Goal: Transaction & Acquisition: Purchase product/service

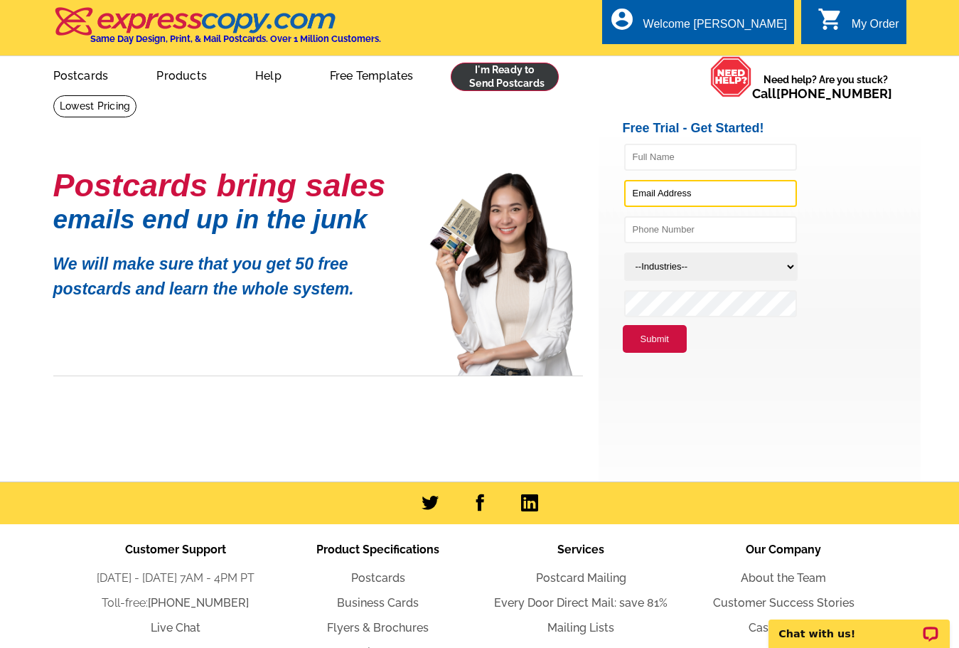
type input "[PERSON_NAME][EMAIL_ADDRESS][DOMAIN_NAME]"
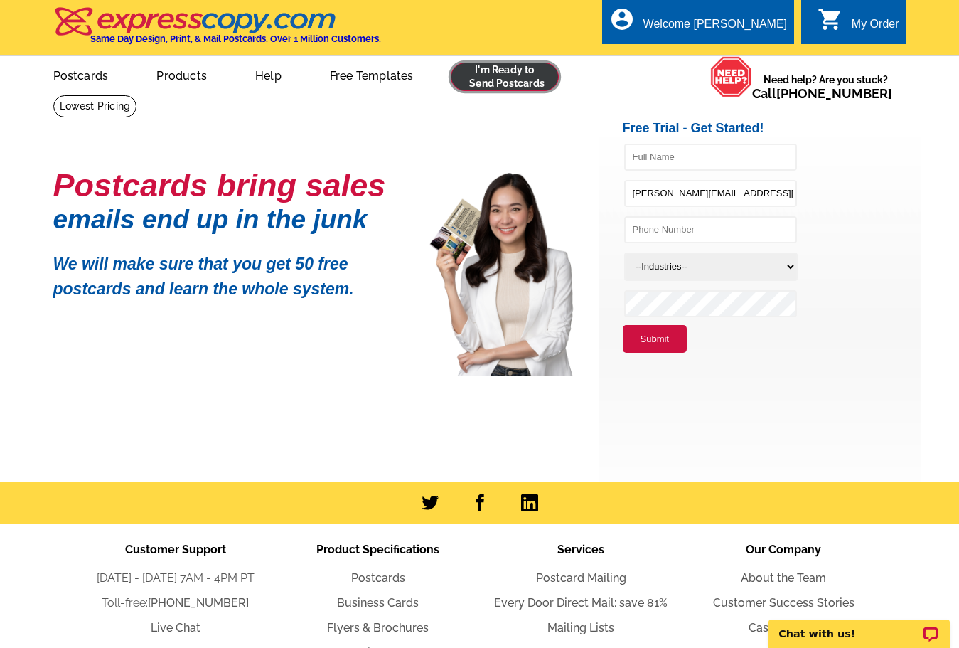
click at [494, 83] on link at bounding box center [505, 77] width 109 height 28
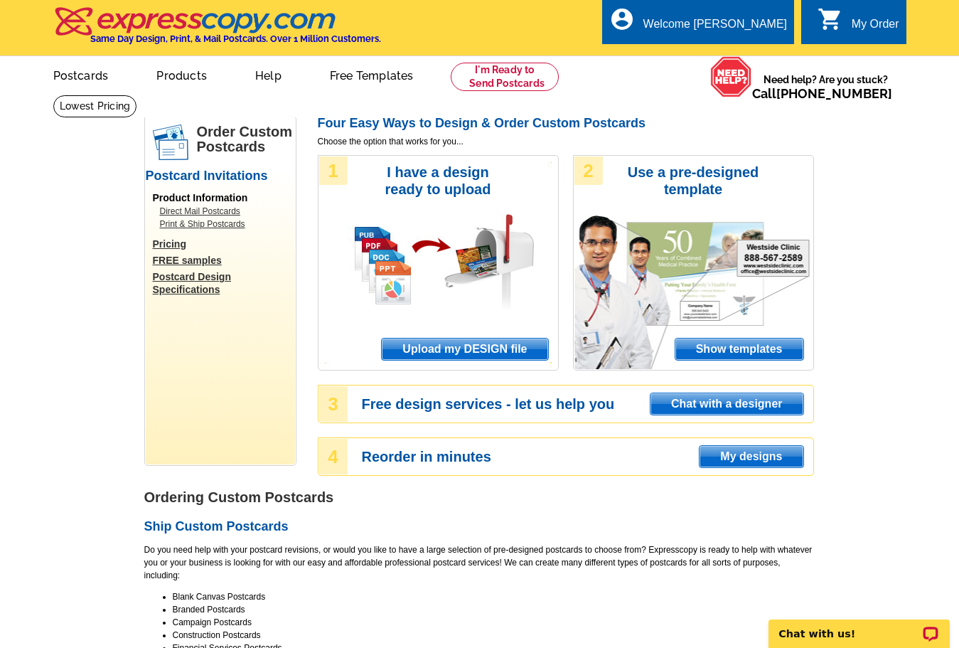
click at [730, 458] on span "My designs" at bounding box center [751, 456] width 103 height 21
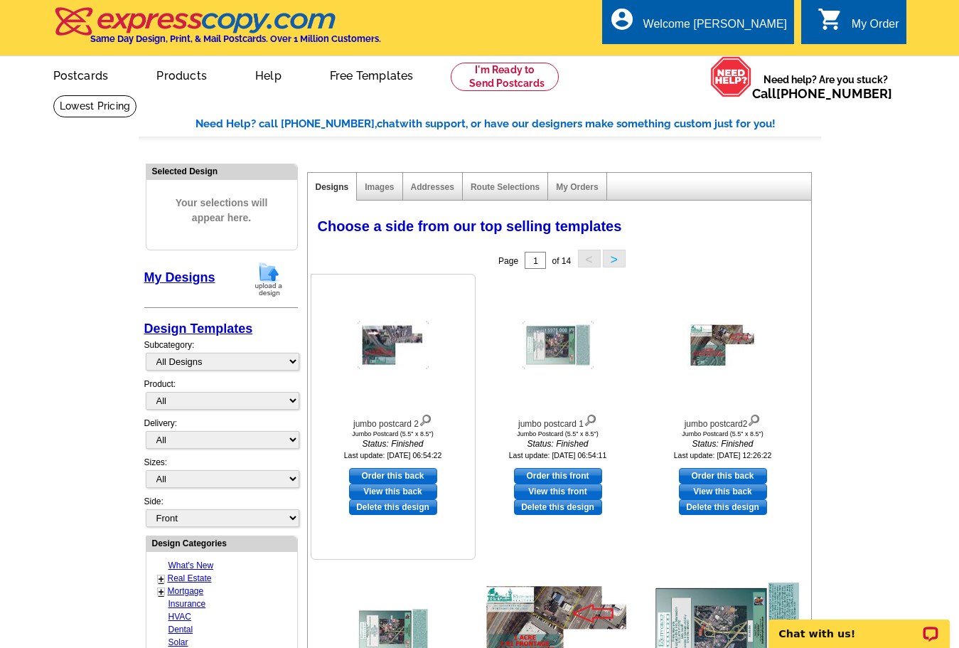
click at [390, 363] on img at bounding box center [393, 345] width 71 height 48
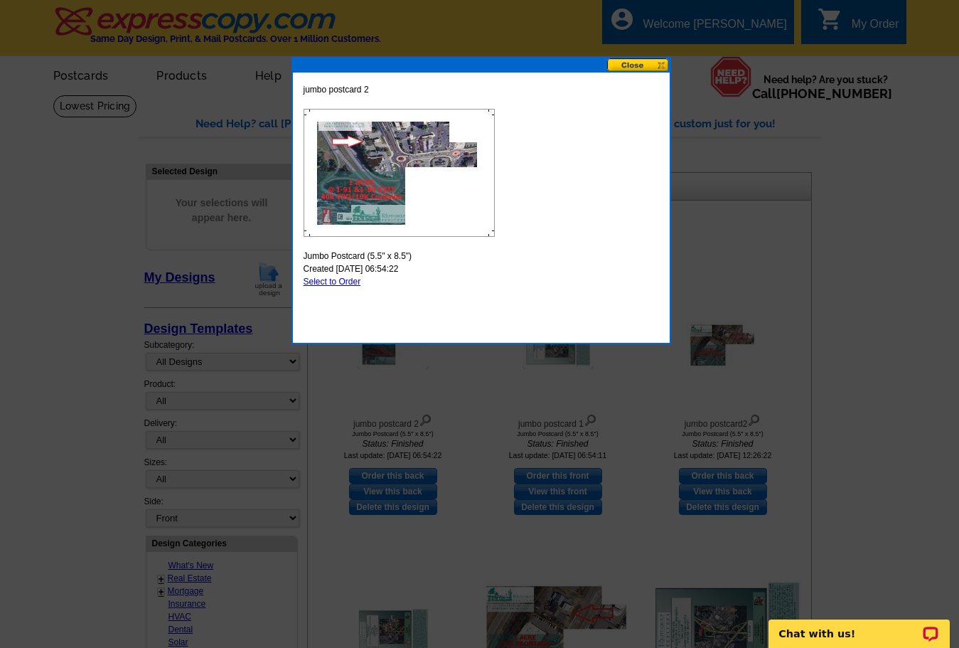
click at [622, 64] on button at bounding box center [638, 65] width 63 height 14
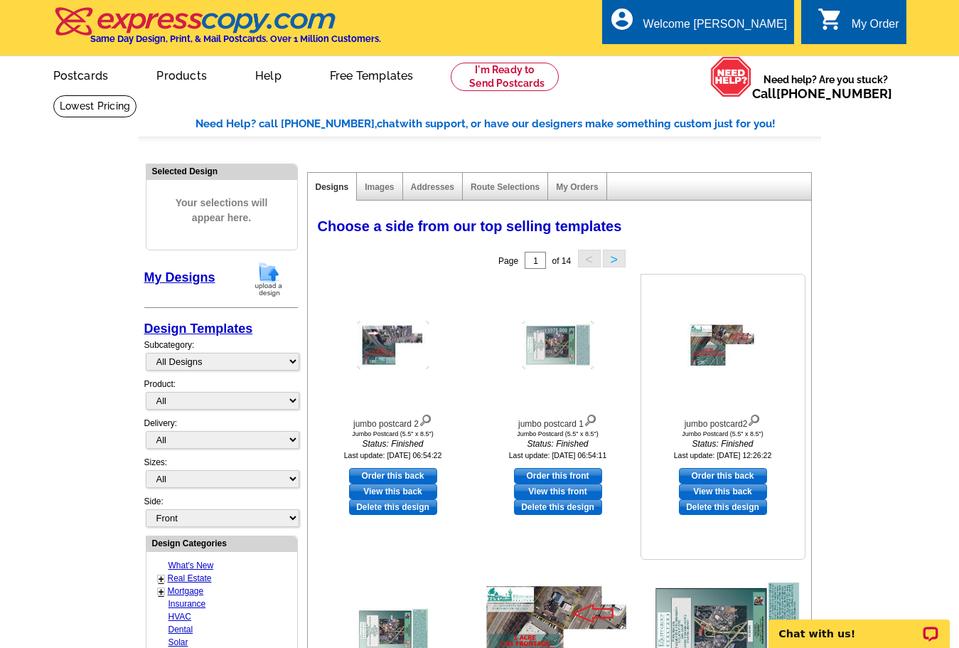
click at [722, 386] on div at bounding box center [723, 345] width 156 height 128
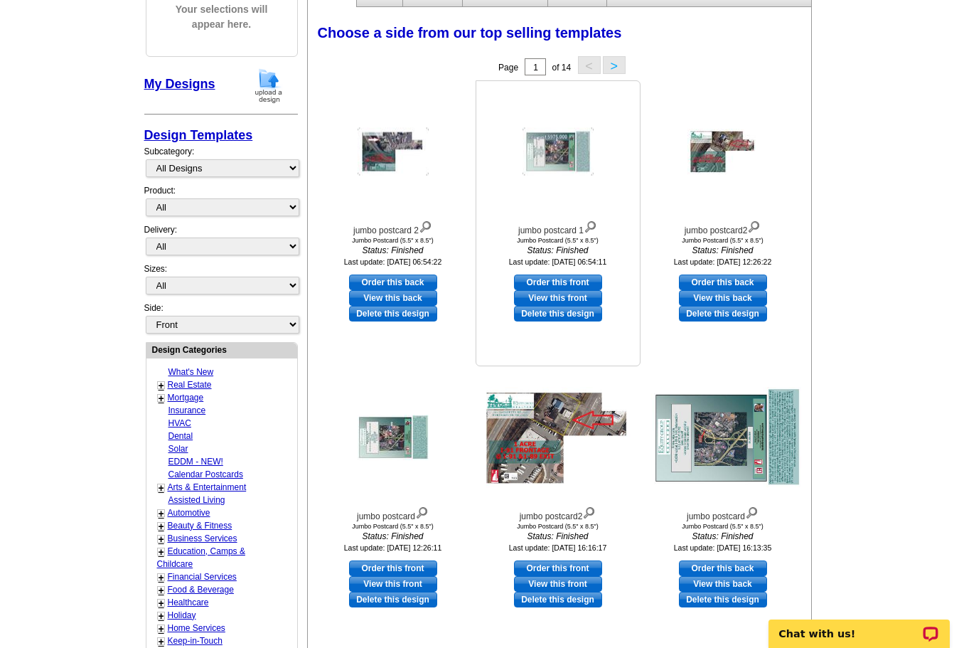
scroll to position [213, 0]
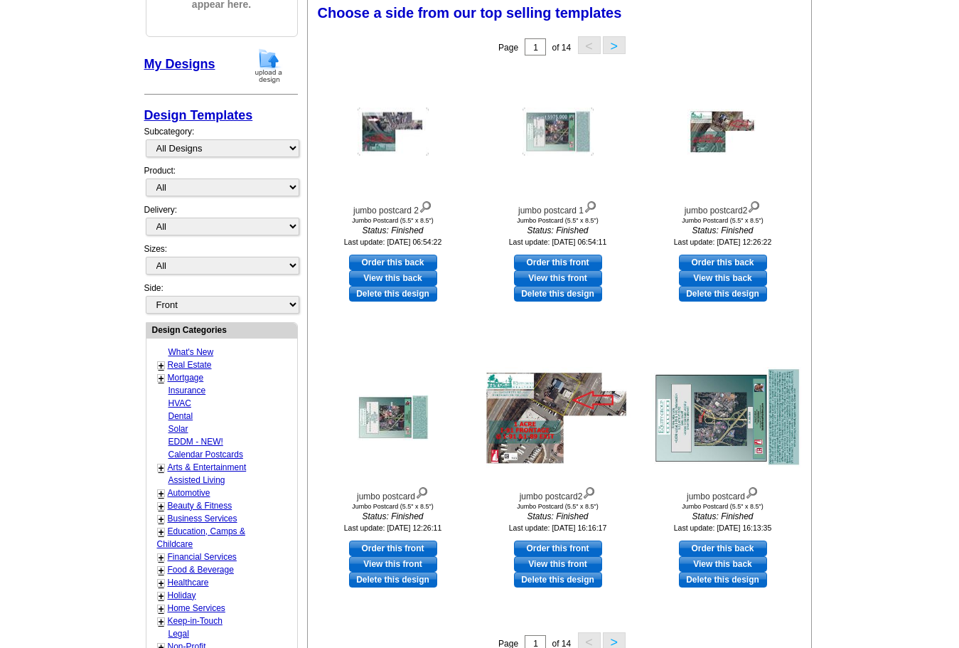
click at [915, 281] on main "Need Help? call 800-260-5887, chat with support, or have our designers make som…" at bounding box center [479, 386] width 959 height 1011
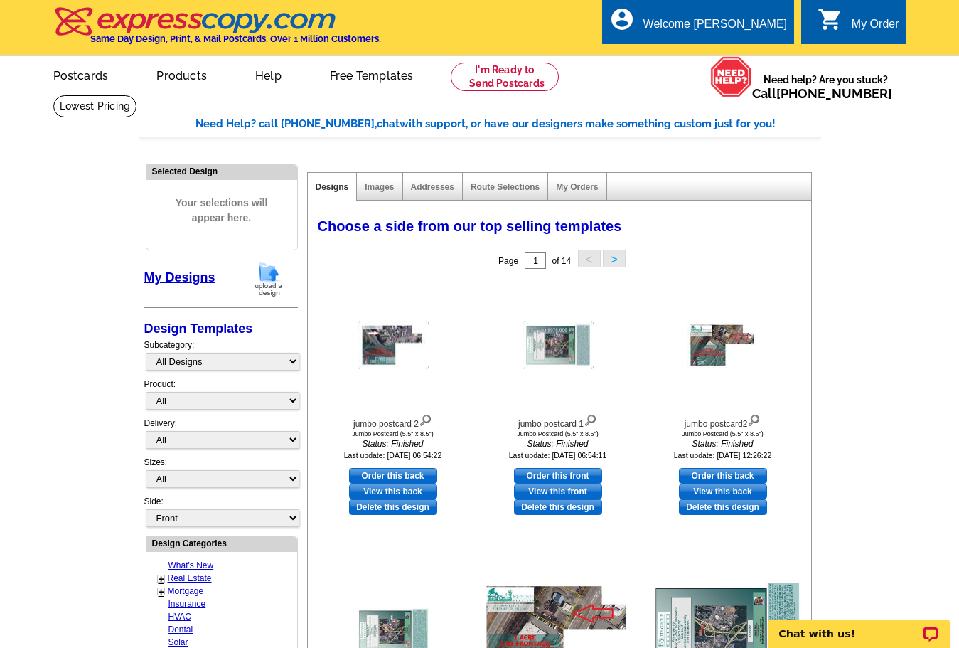
click at [267, 275] on img at bounding box center [268, 279] width 37 height 36
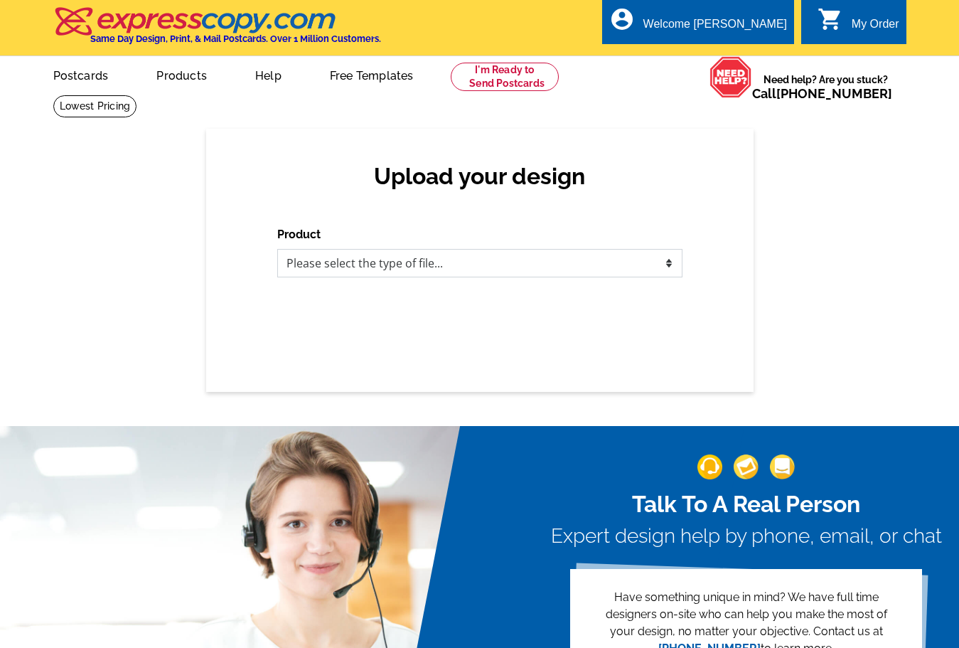
click at [381, 267] on select "Please select the type of file... Postcards Business Cards Letters and flyers G…" at bounding box center [479, 263] width 405 height 28
select select "1"
click at [277, 250] on select "Please select the type of file... Postcards Business Cards Letters and flyers G…" at bounding box center [479, 263] width 405 height 28
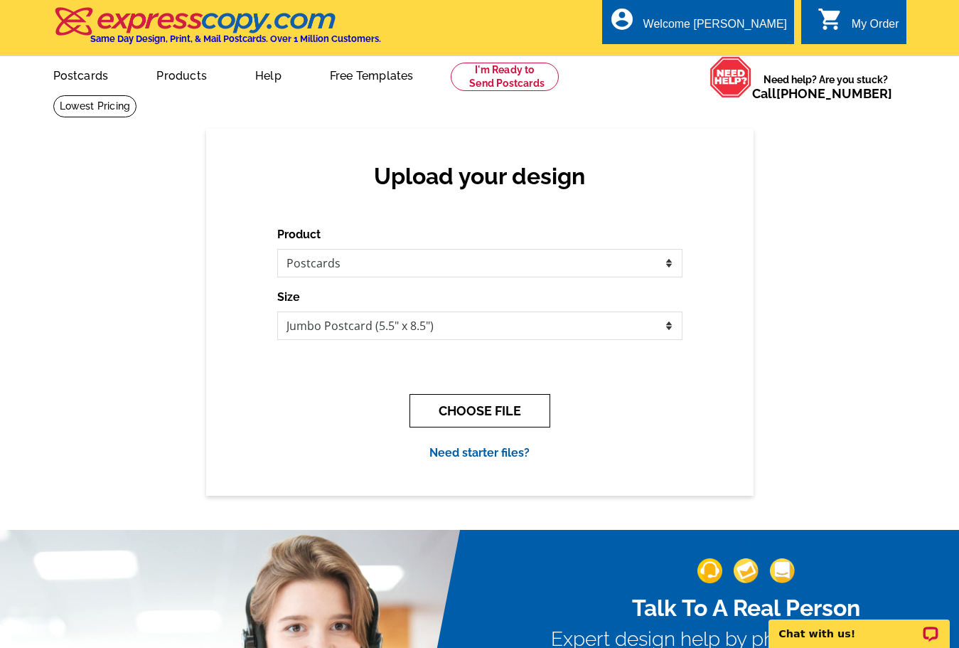
click at [459, 412] on button "CHOOSE FILE" at bounding box center [480, 410] width 141 height 33
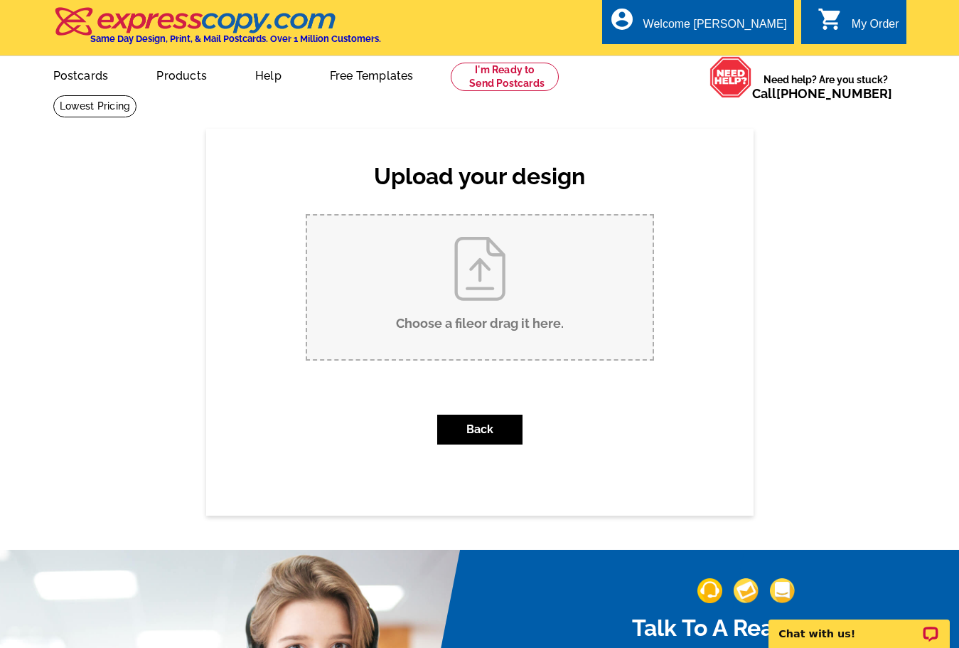
click at [474, 287] on input "Choose a file or drag it here ." at bounding box center [480, 287] width 346 height 144
type input "C:\fakepath\jumbo postcard895.pdf"
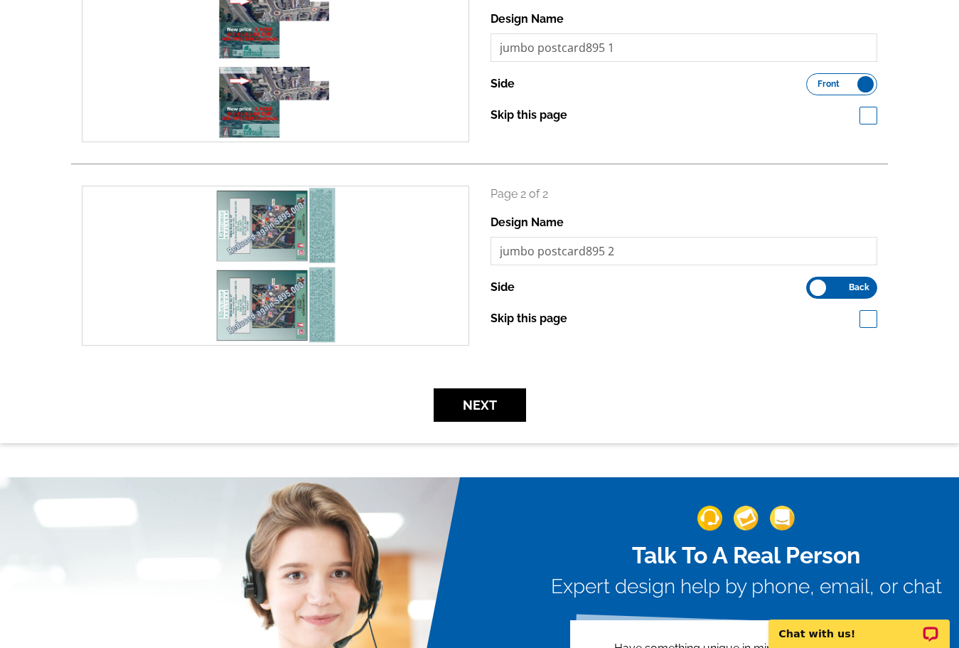
scroll to position [427, 0]
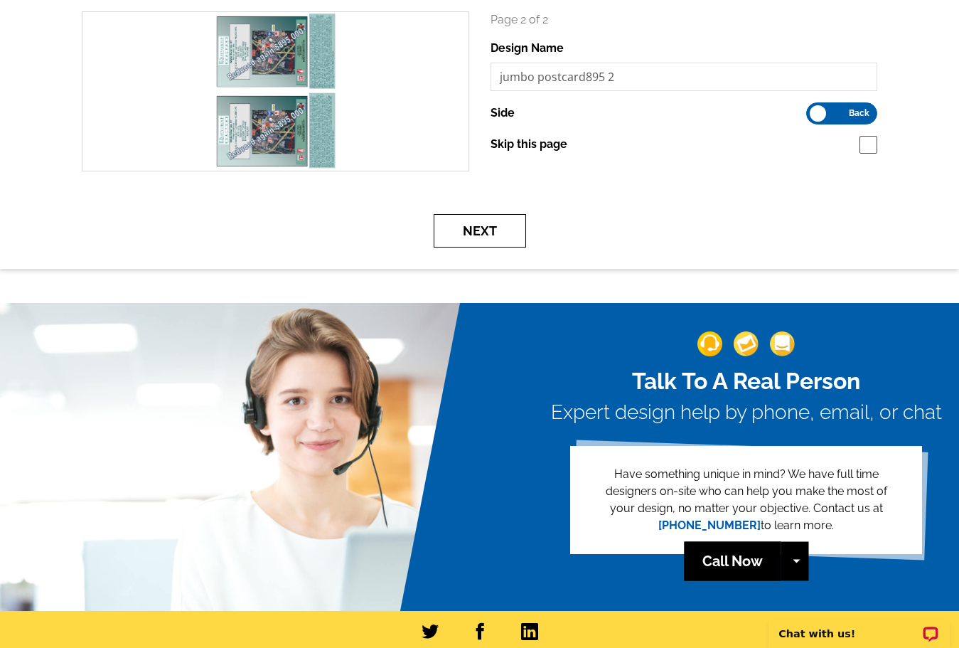
click at [477, 238] on button "Next" at bounding box center [480, 230] width 92 height 33
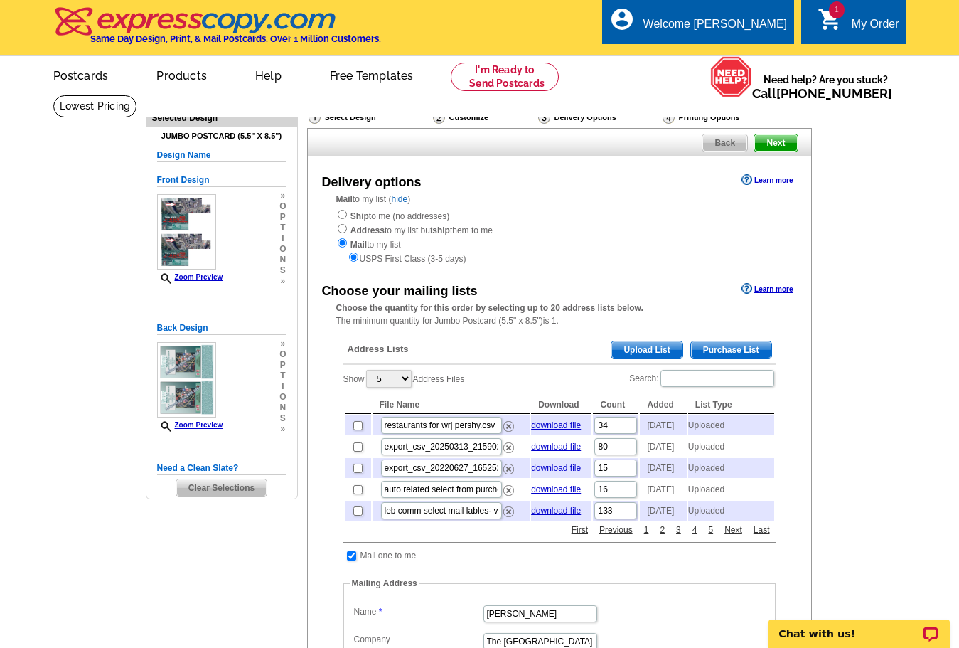
click at [635, 351] on span "Upload List" at bounding box center [647, 349] width 70 height 17
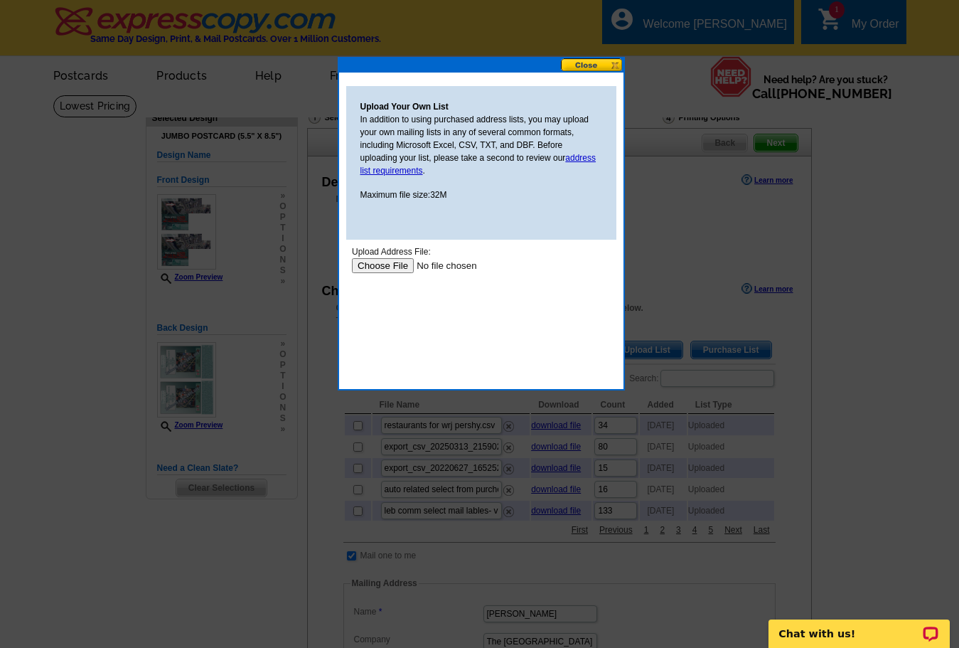
click at [369, 263] on input "file" at bounding box center [441, 265] width 180 height 15
click at [593, 62] on button at bounding box center [592, 65] width 63 height 14
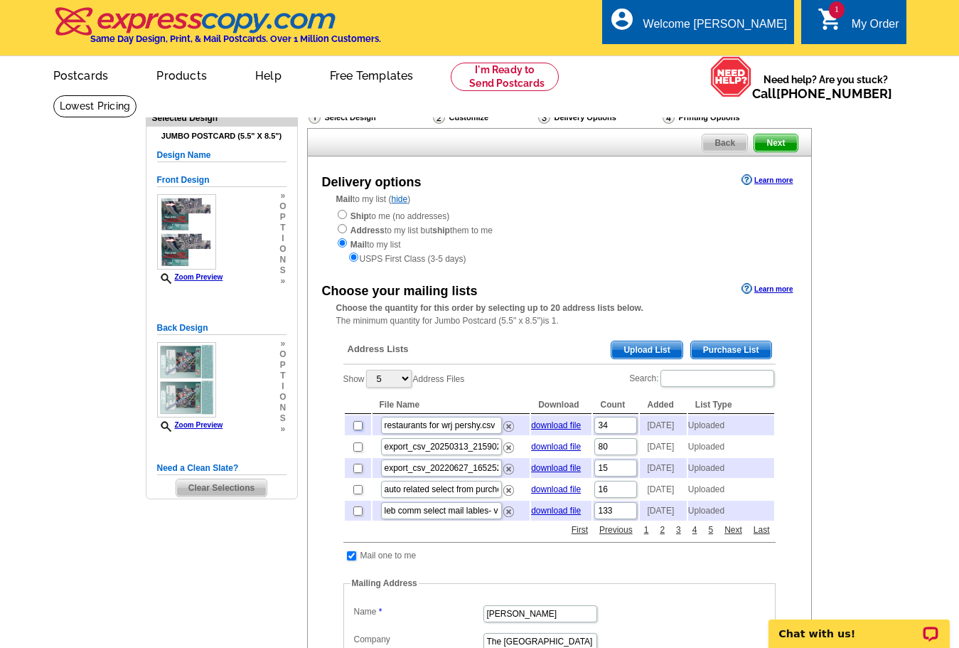
click at [357, 430] on input "checkbox" at bounding box center [357, 425] width 9 height 9
checkbox input "true"
click at [355, 428] on input "checkbox" at bounding box center [357, 425] width 9 height 9
checkbox input "true"
drag, startPoint x: 508, startPoint y: 430, endPoint x: 535, endPoint y: 48, distance: 382.2
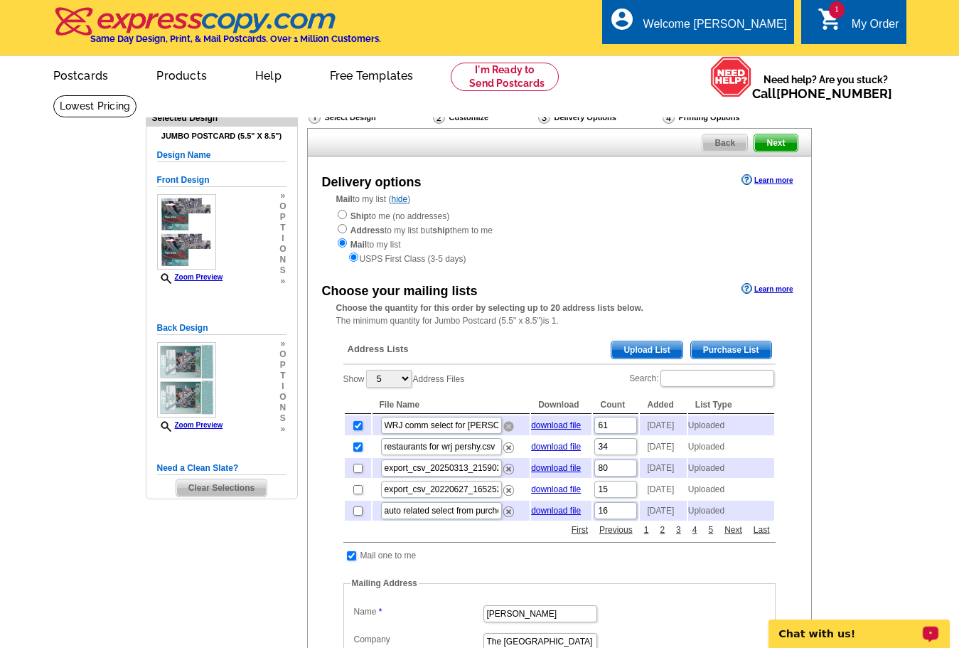
click at [506, 430] on img at bounding box center [509, 426] width 11 height 11
click at [639, 351] on span "Upload List" at bounding box center [647, 349] width 70 height 17
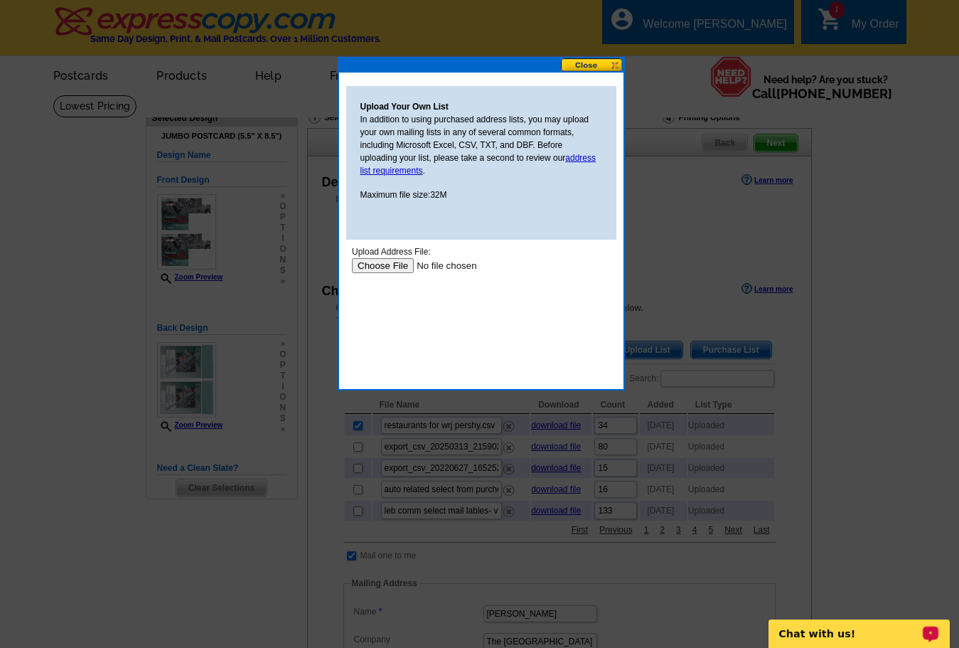
click at [382, 265] on input "file" at bounding box center [441, 265] width 180 height 15
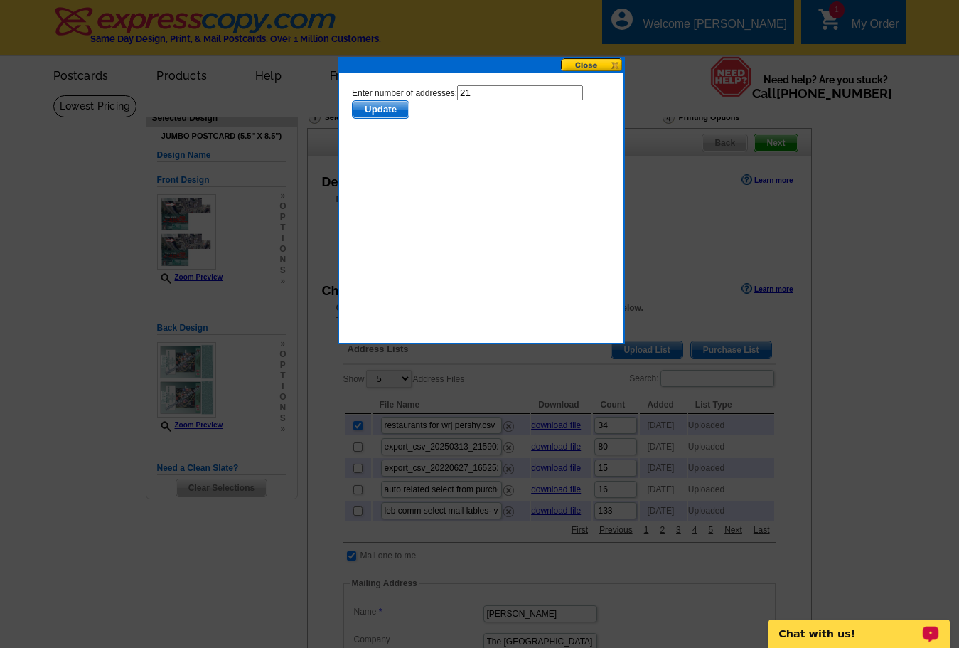
click at [385, 112] on span "Update" at bounding box center [380, 109] width 56 height 17
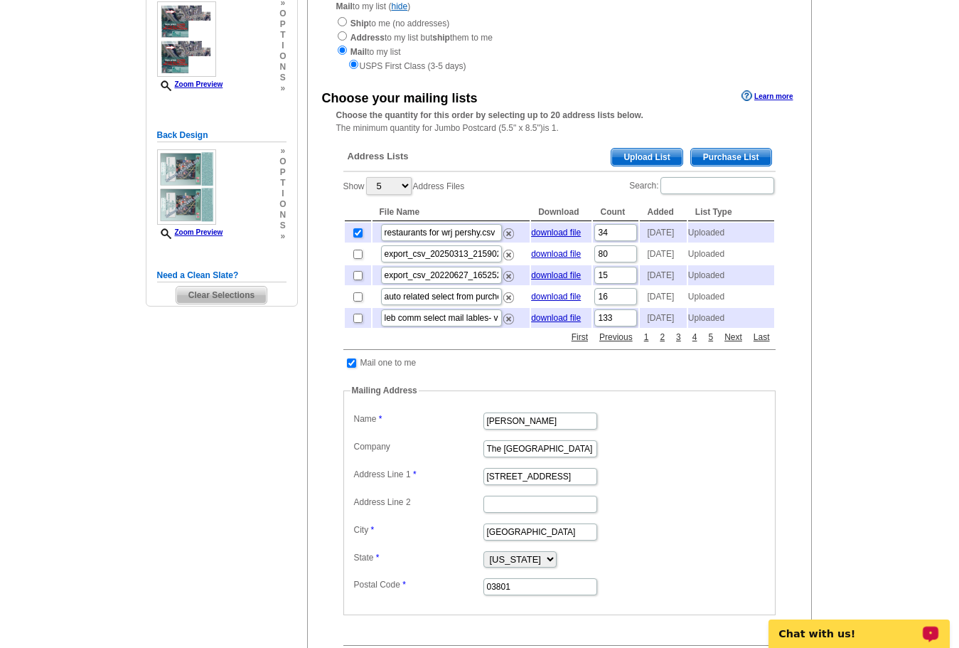
scroll to position [213, 0]
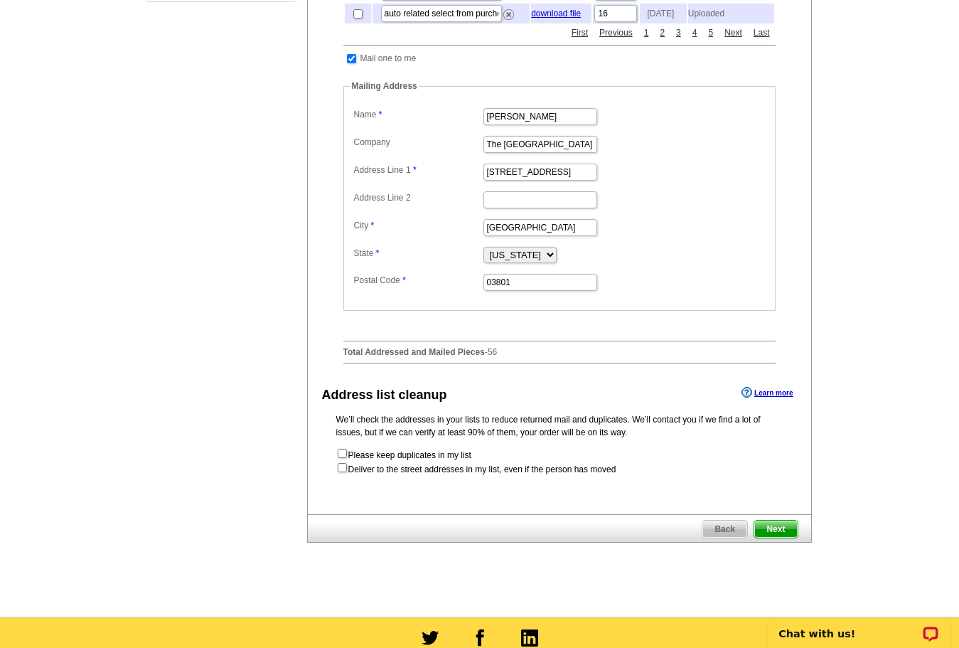
scroll to position [640, 0]
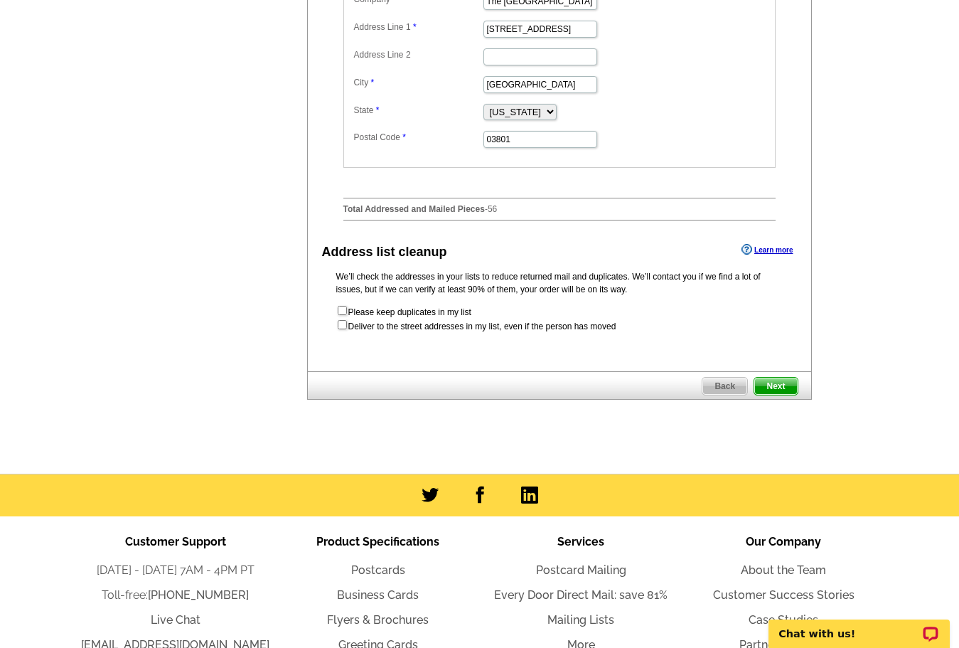
click at [776, 395] on span "Next" at bounding box center [776, 386] width 43 height 17
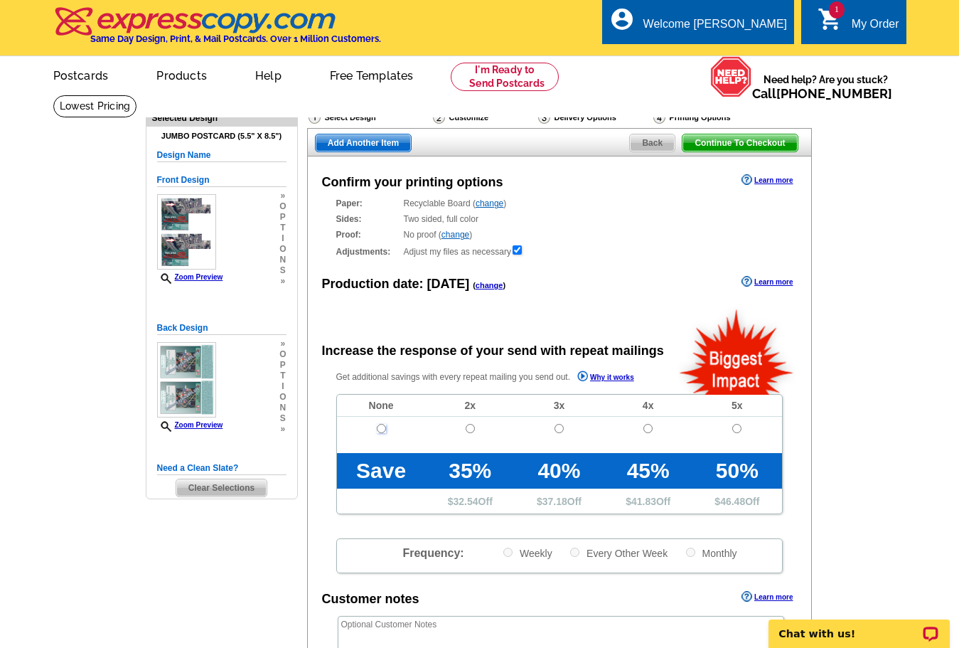
click at [381, 430] on input "radio" at bounding box center [381, 428] width 9 height 9
radio input "true"
click at [715, 143] on span "Continue To Checkout" at bounding box center [740, 142] width 115 height 17
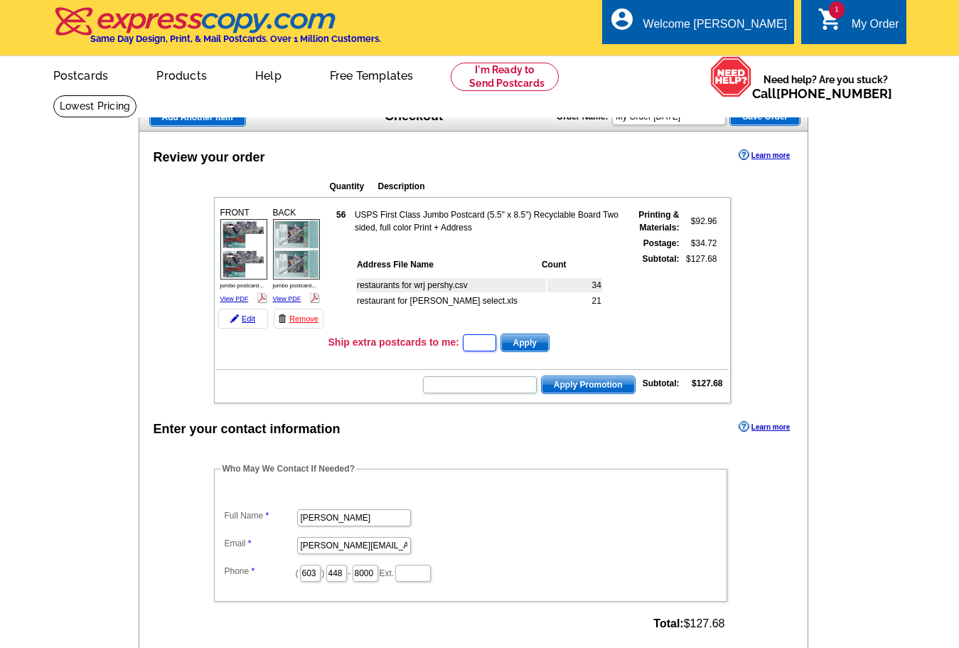
click at [481, 346] on input "text" at bounding box center [479, 342] width 33 height 17
click at [689, 326] on td "$127.68" at bounding box center [700, 289] width 36 height 74
click at [506, 377] on form "Apply Promotion" at bounding box center [528, 385] width 213 height 20
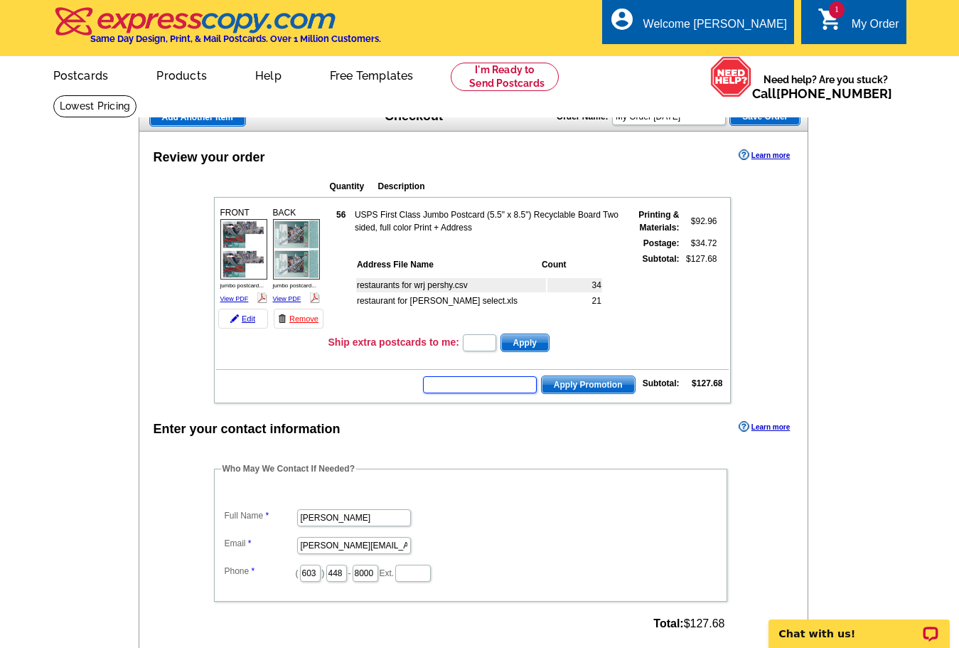
click at [503, 380] on input "text" at bounding box center [480, 384] width 114 height 17
type input "grow0825"
click at [594, 390] on span "Apply Promotion" at bounding box center [588, 384] width 93 height 17
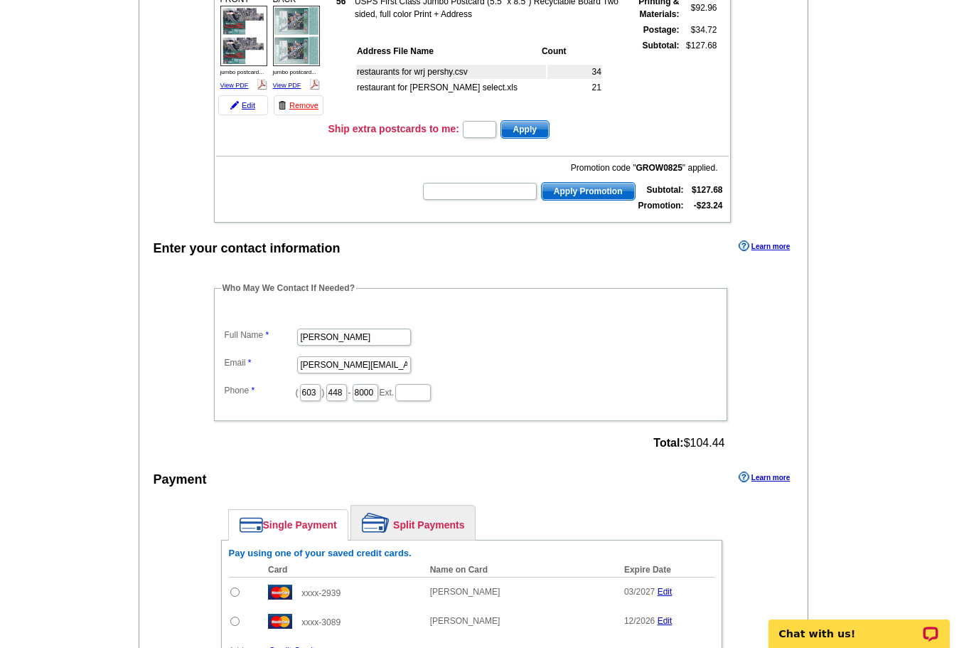
scroll to position [427, 0]
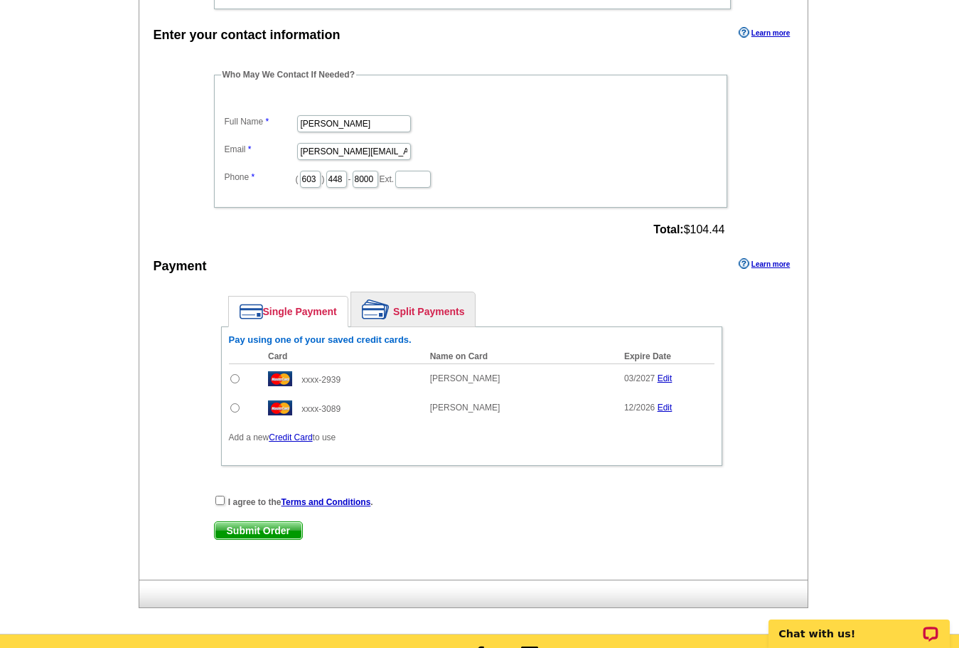
click at [233, 381] on input "radio" at bounding box center [234, 378] width 9 height 9
radio input "true"
click at [223, 504] on input "checkbox" at bounding box center [219, 500] width 9 height 9
checkbox input "true"
click at [245, 526] on span "Submit Order" at bounding box center [258, 530] width 87 height 17
